Goal: Transaction & Acquisition: Purchase product/service

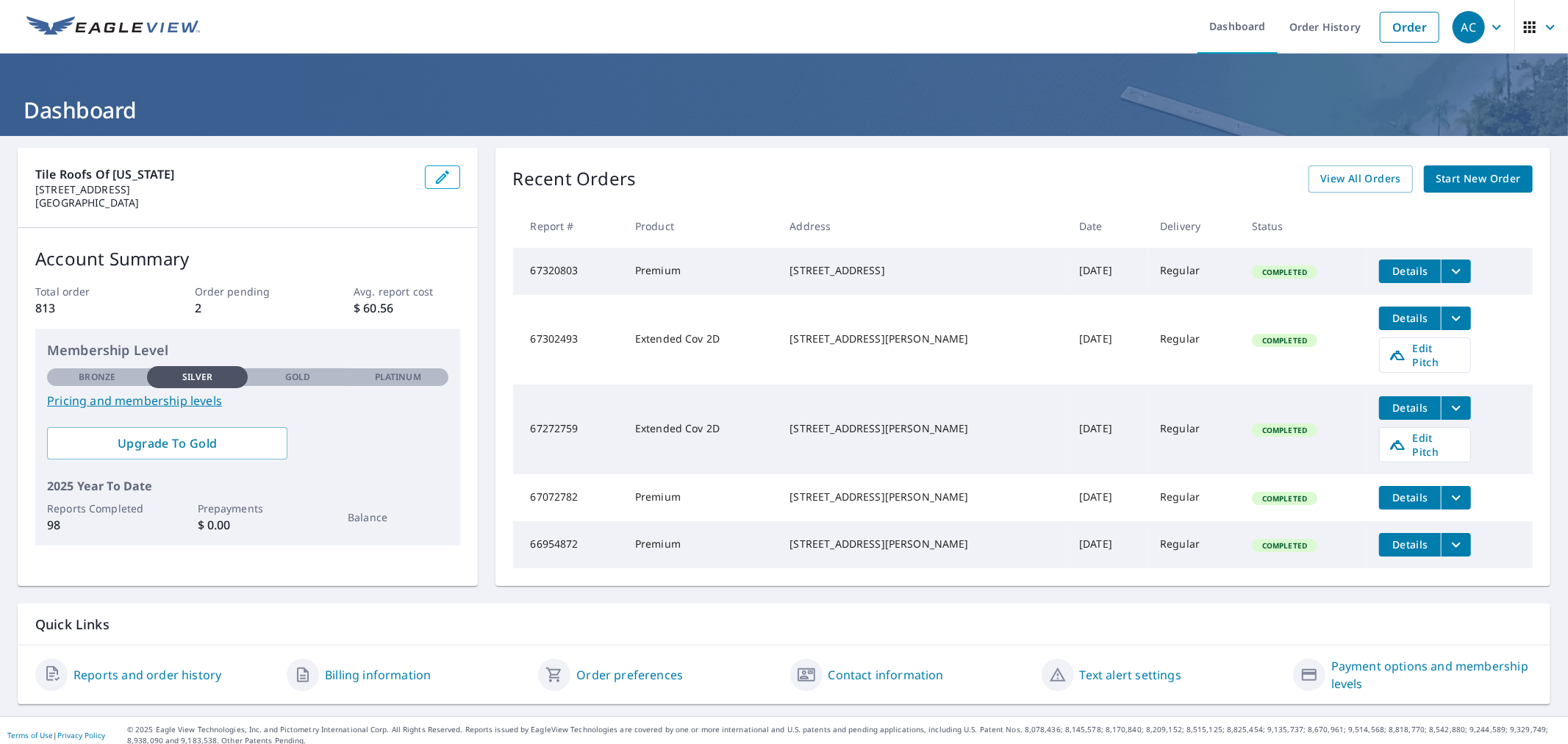
click at [1440, 186] on span "Start New Order" at bounding box center [1478, 179] width 85 height 18
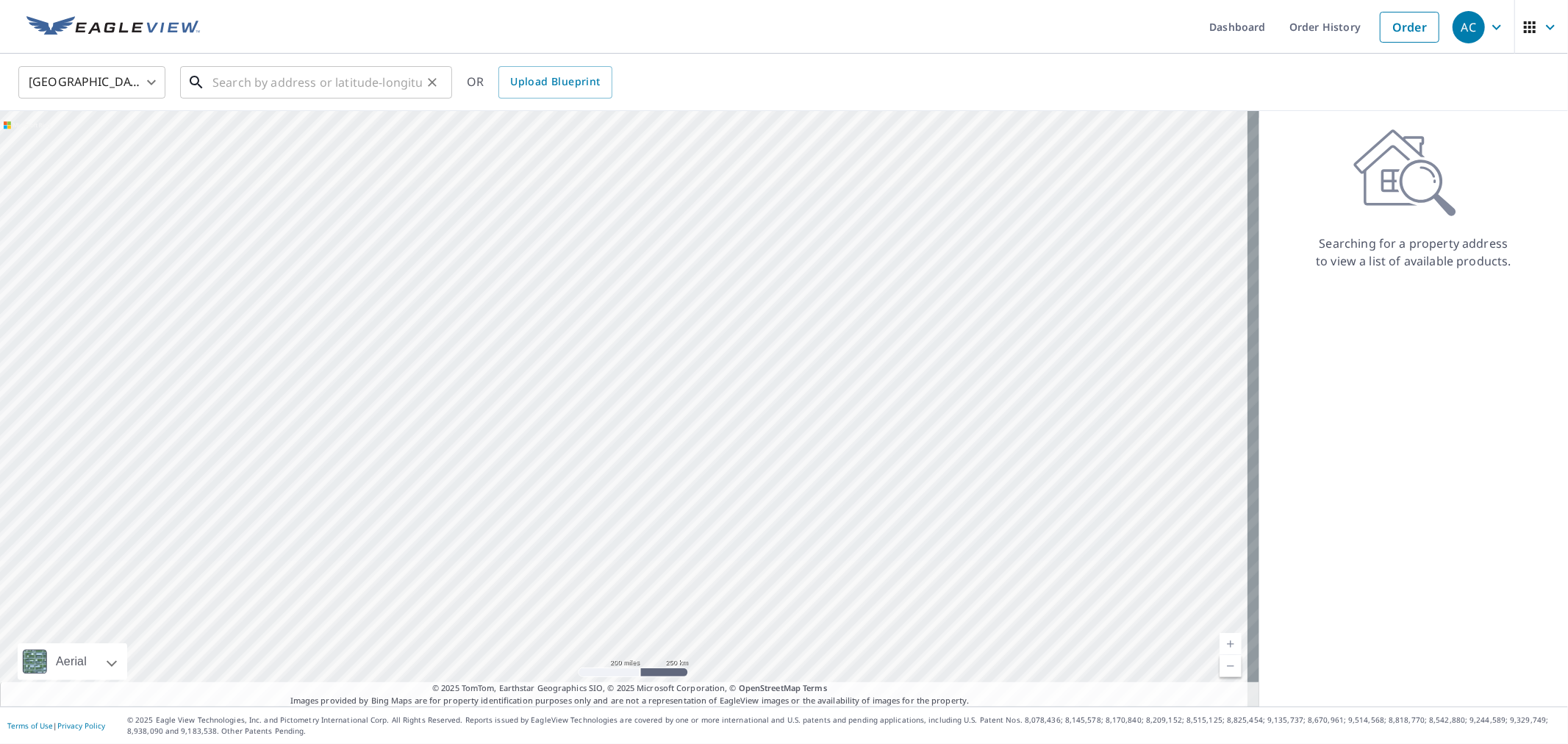
click at [335, 81] on input "text" at bounding box center [317, 82] width 210 height 42
click at [230, 81] on input "text" at bounding box center [317, 82] width 210 height 42
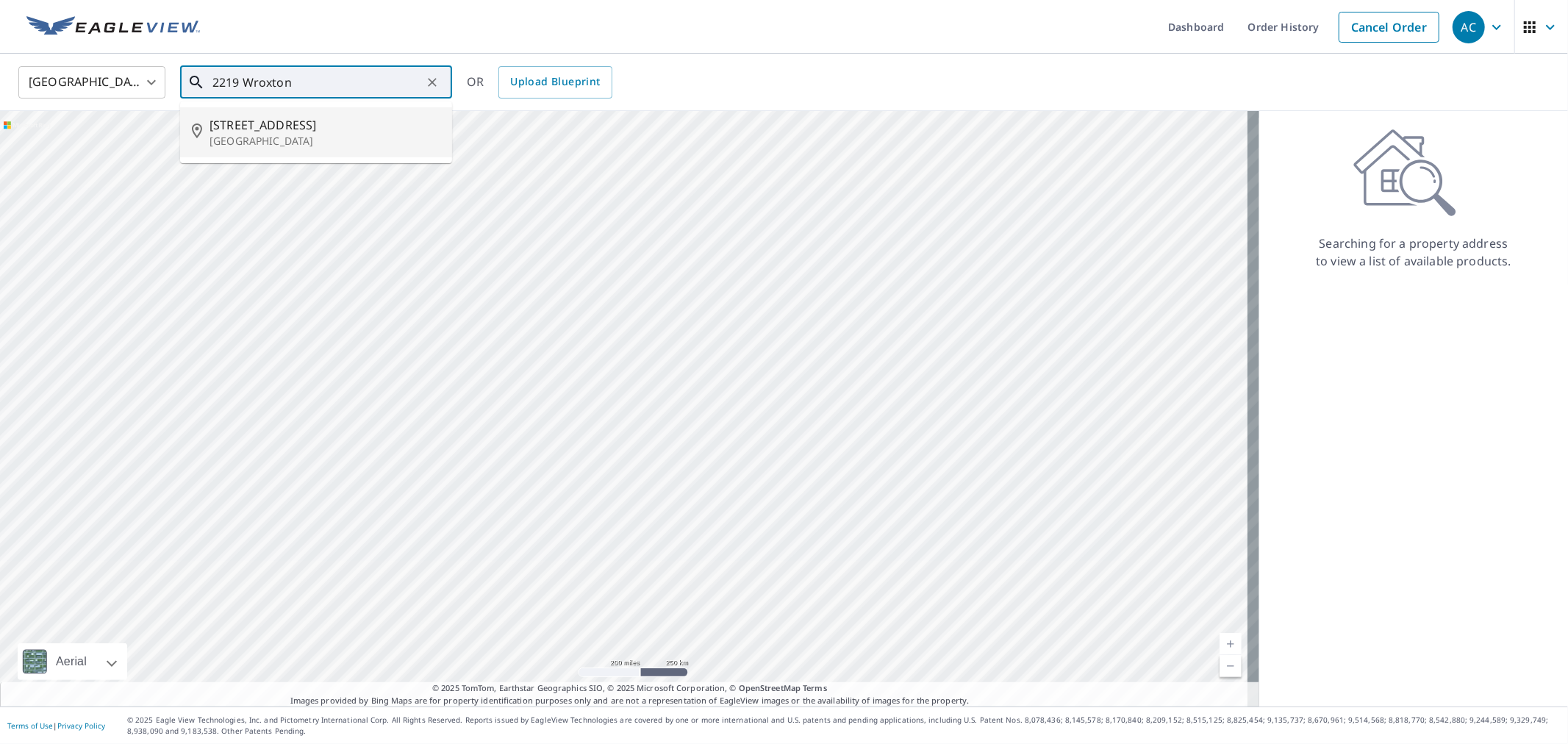
click at [267, 138] on p "[GEOGRAPHIC_DATA]" at bounding box center [325, 140] width 231 height 14
type input "[STREET_ADDRESS]"
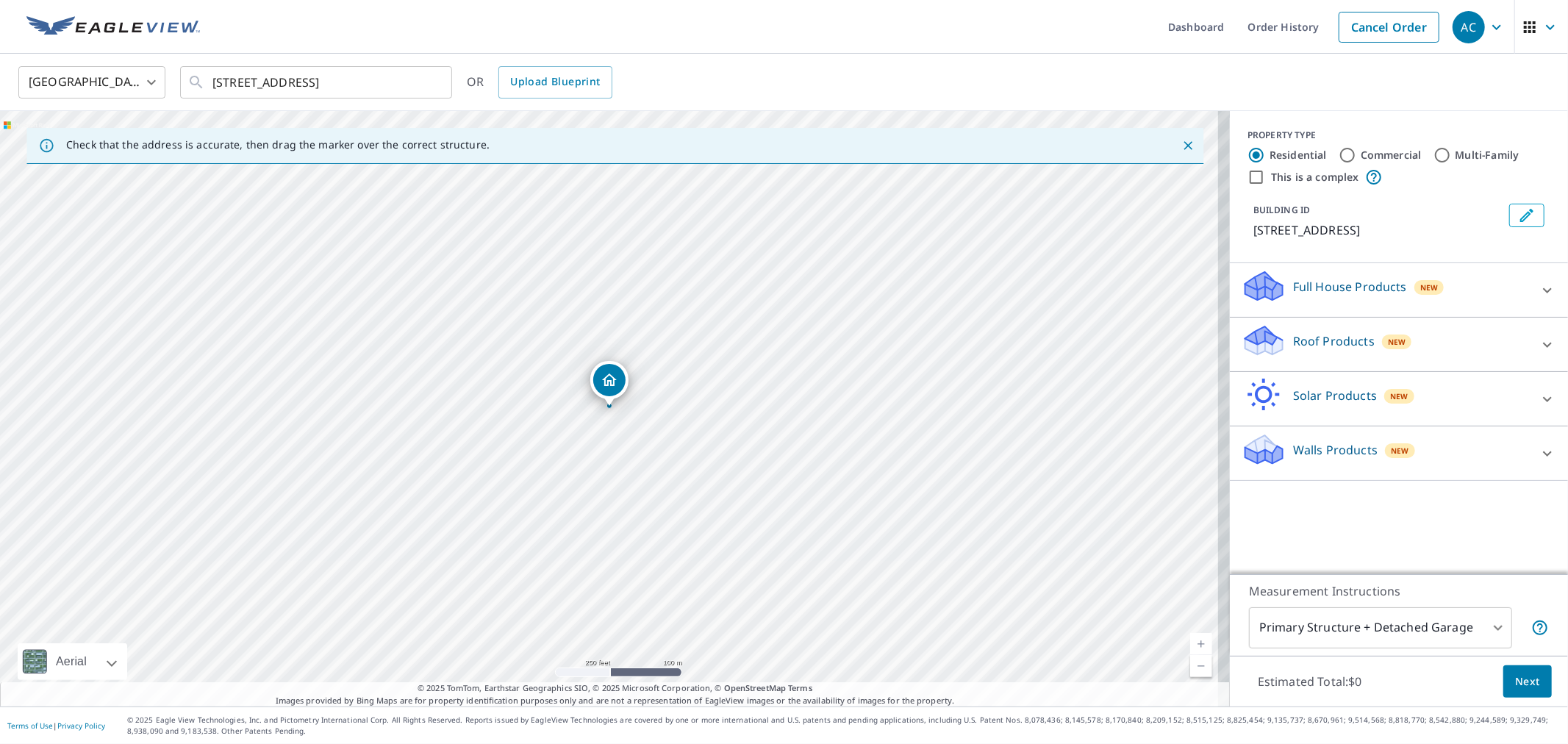
click at [1350, 340] on p "Roof Products" at bounding box center [1333, 341] width 81 height 17
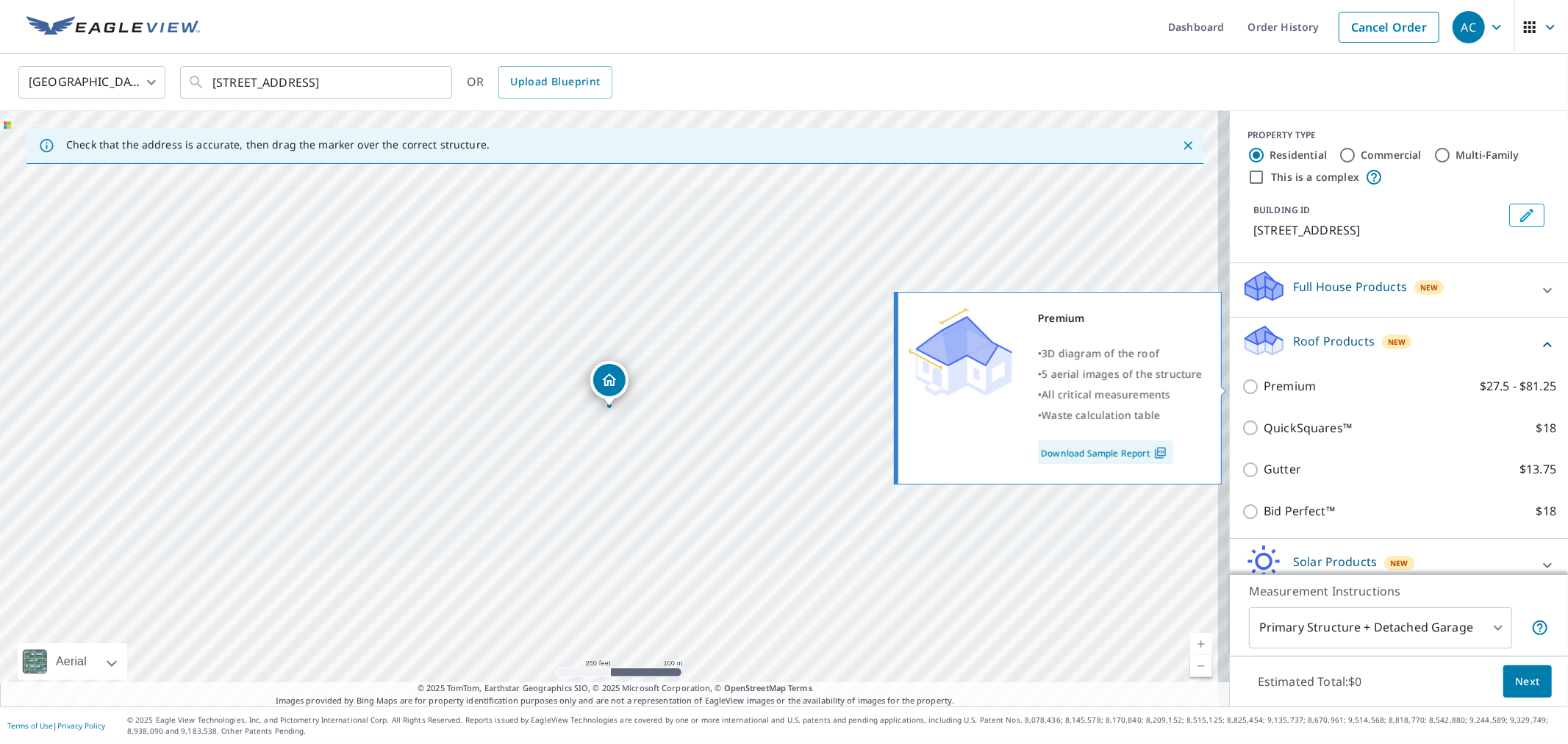
click at [1317, 386] on label "Premium $27.5 - $81.25" at bounding box center [1410, 386] width 293 height 18
click at [1264, 386] on input "Premium $27.5 - $81.25" at bounding box center [1252, 386] width 22 height 17
checkbox input "true"
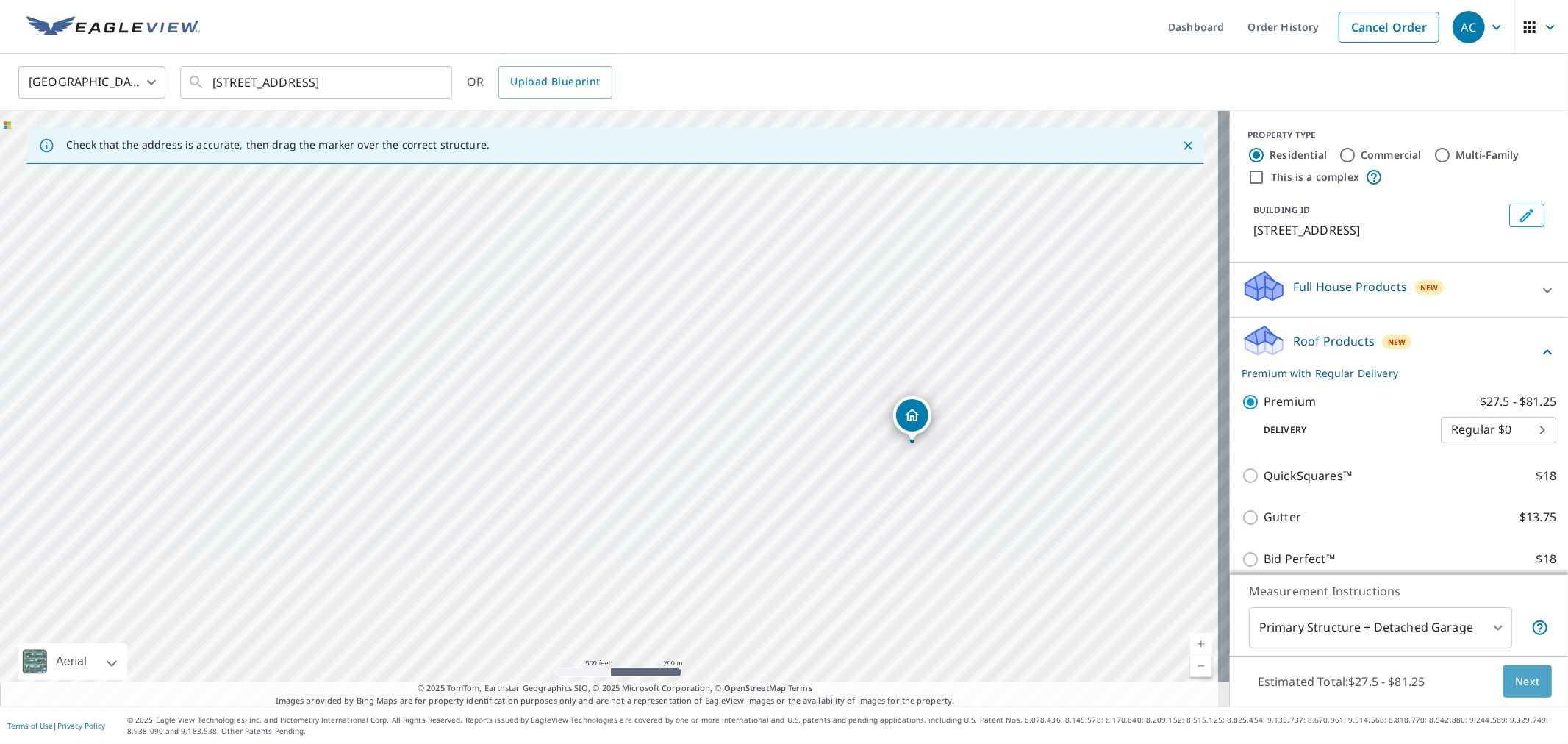
click at [1522, 681] on span "Next" at bounding box center [1527, 681] width 25 height 18
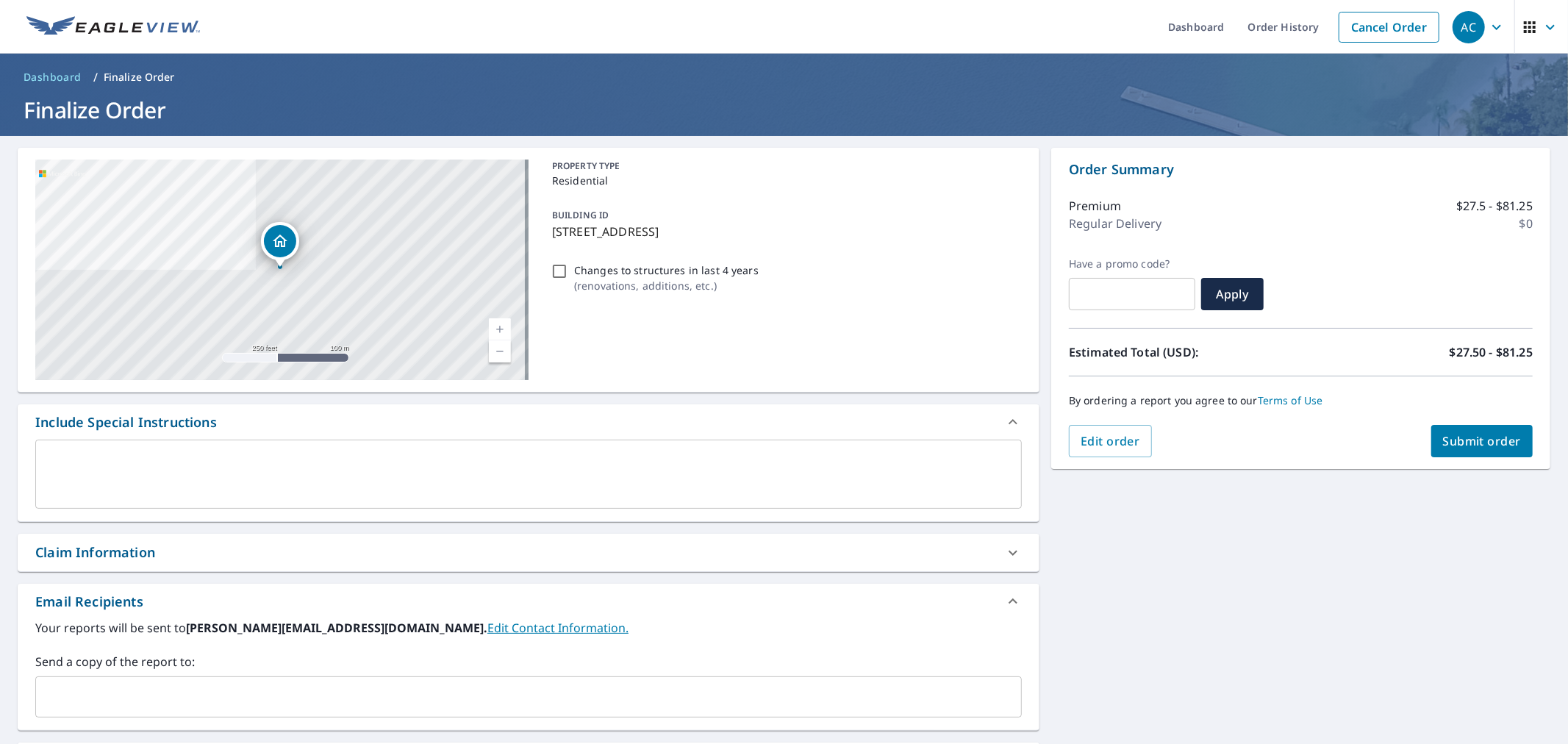
scroll to position [181, 0]
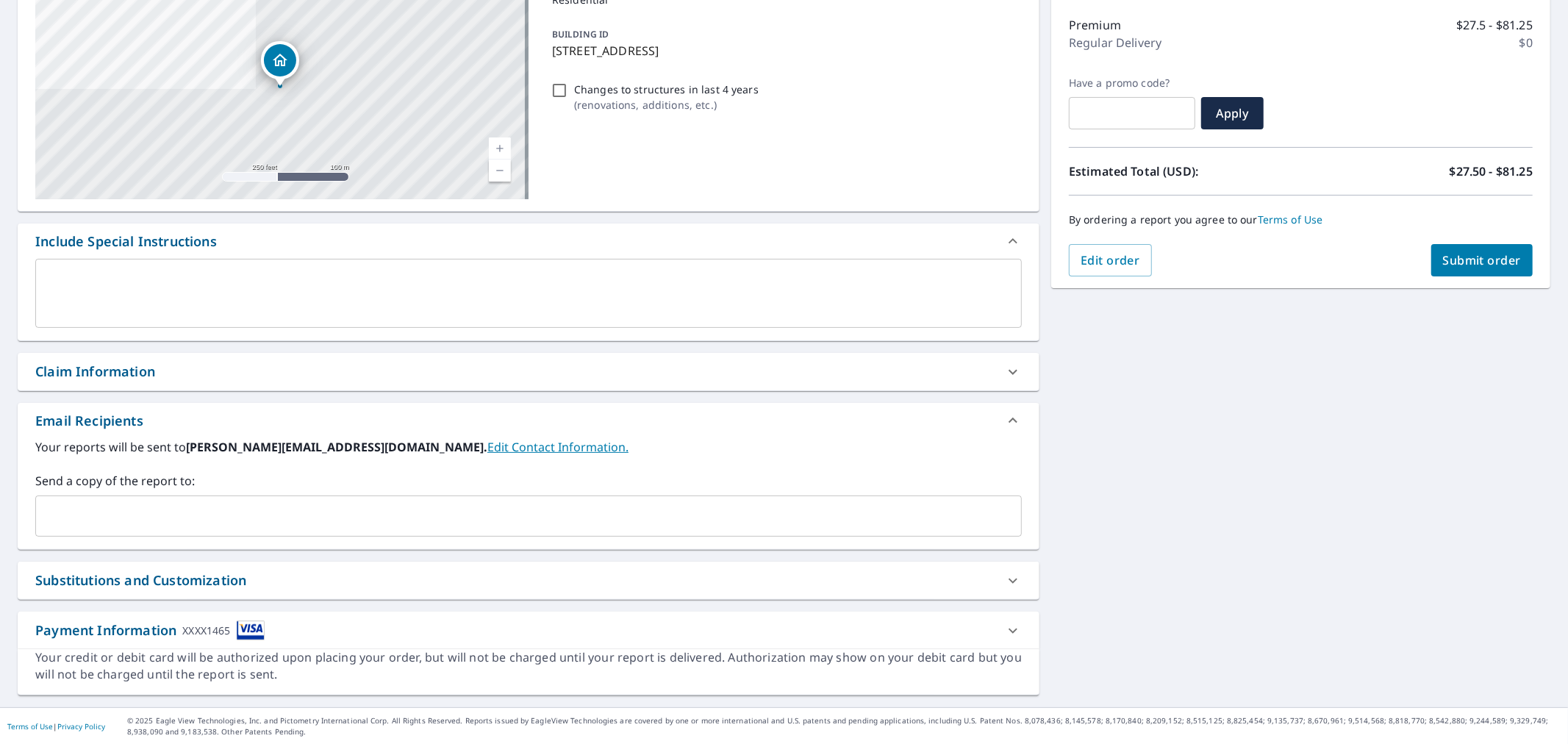
click at [112, 507] on input "text" at bounding box center [517, 516] width 952 height 28
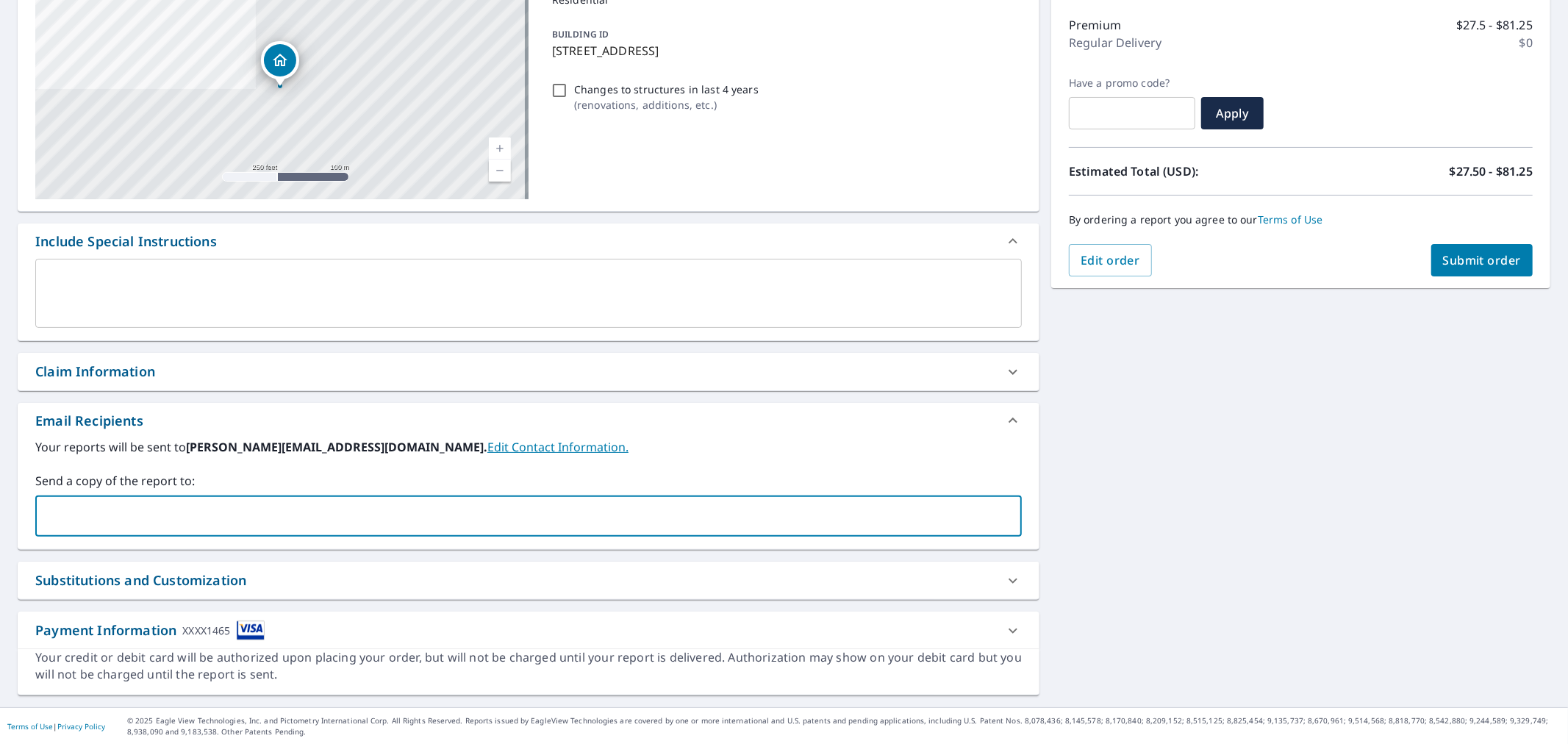
type input "[EMAIL_ADDRESS][DOMAIN_NAME]"
click at [1068, 432] on div "[STREET_ADDRESS] Aerial Road A standard road map Aerial A detailed look from ab…" at bounding box center [784, 331] width 1568 height 752
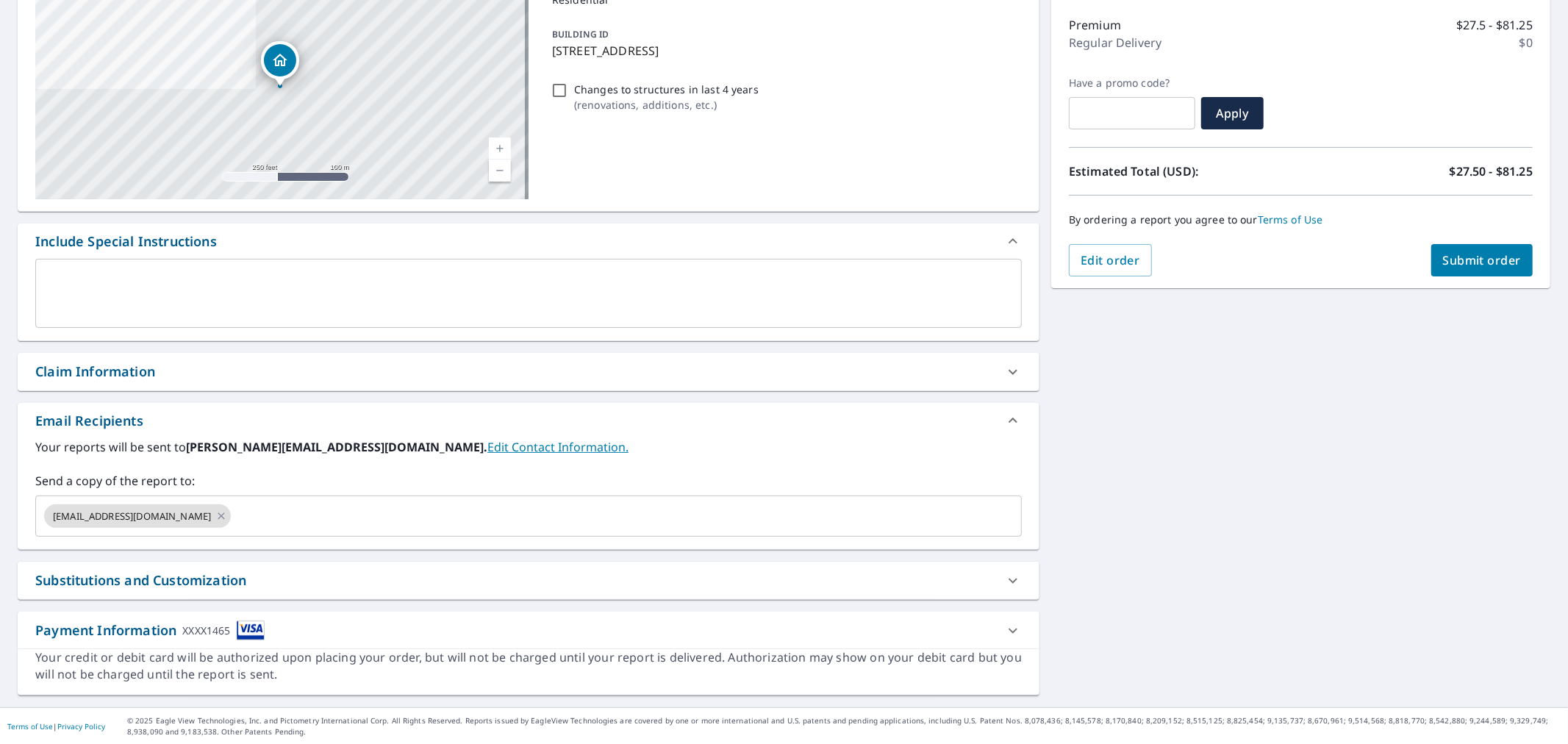
click at [1458, 250] on button "Submit order" at bounding box center [1482, 260] width 102 height 32
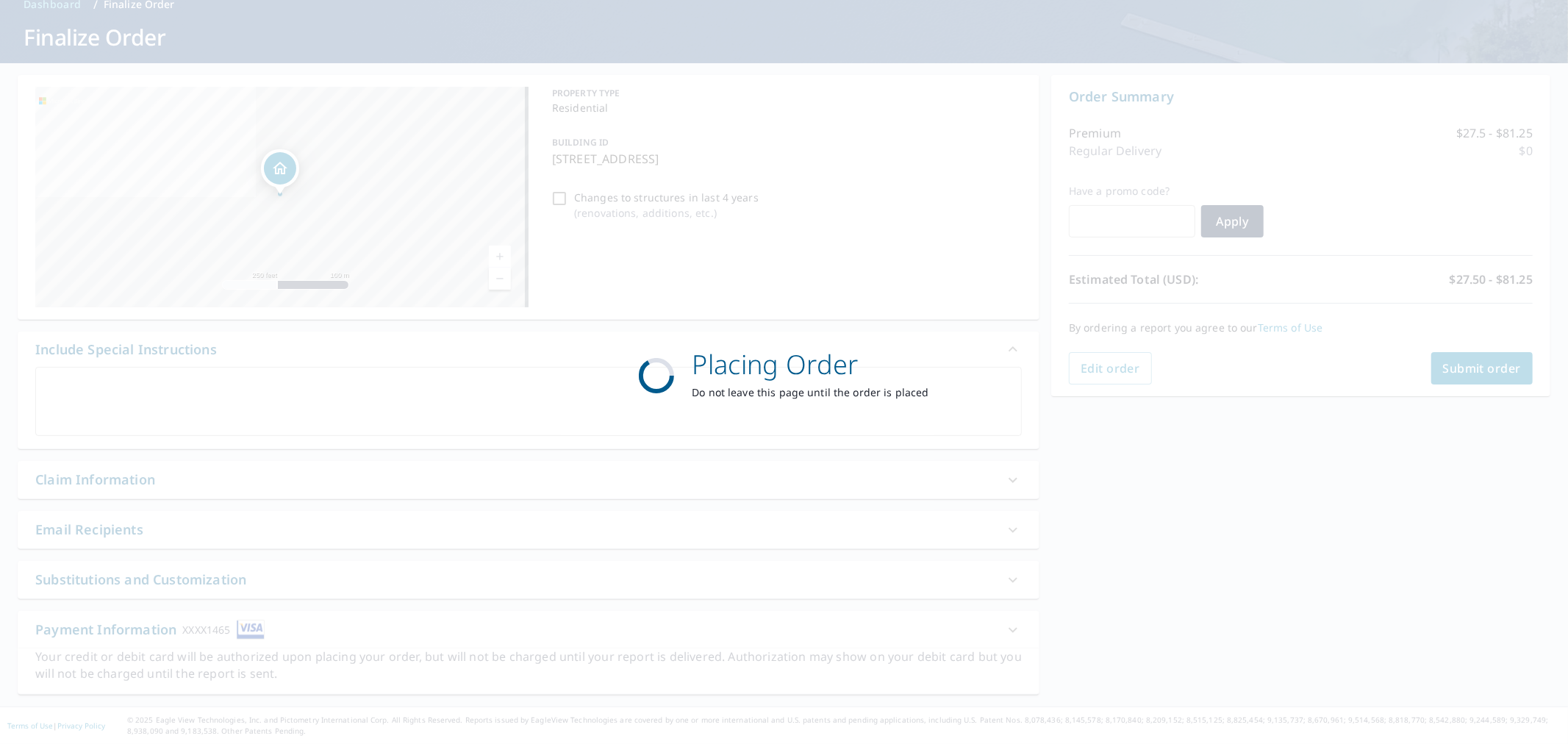
scroll to position [72, 0]
